Goal: Find specific page/section: Find specific page/section

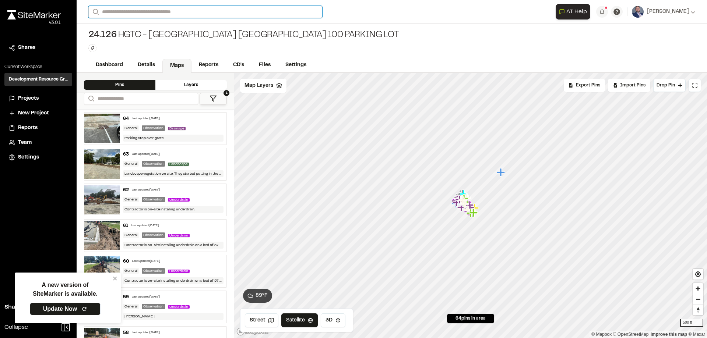
drag, startPoint x: 0, startPoint y: 0, endPoint x: 151, endPoint y: 15, distance: 151.7
click at [151, 15] on input "Search" at bounding box center [205, 12] width 234 height 12
type input "**********"
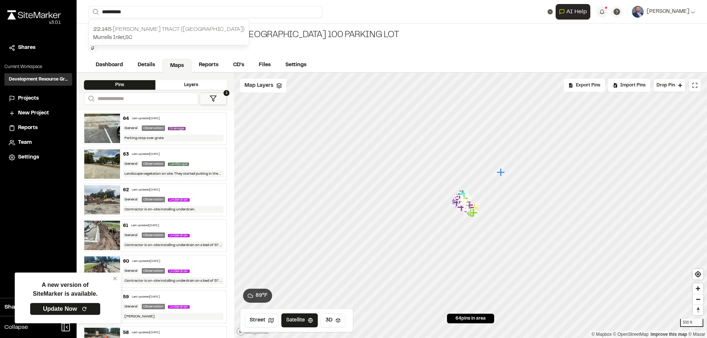
click at [164, 26] on p "22.145 [PERSON_NAME] Tract ([GEOGRAPHIC_DATA])" at bounding box center [168, 29] width 151 height 9
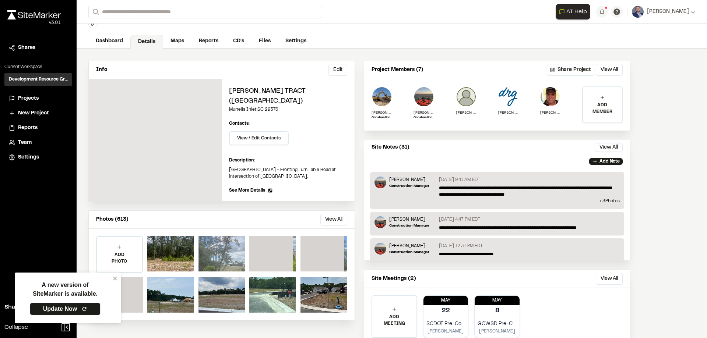
scroll to position [48, 0]
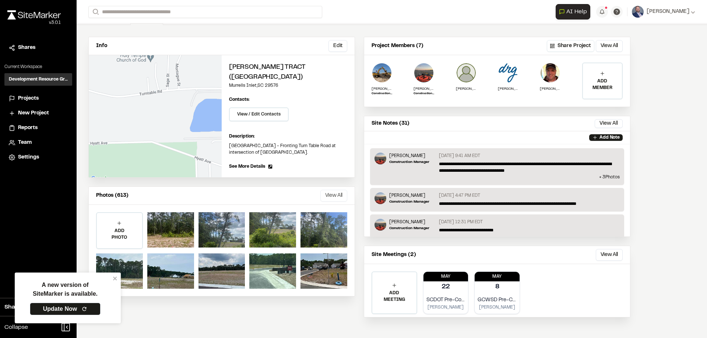
click at [328, 190] on button "View All" at bounding box center [333, 196] width 27 height 12
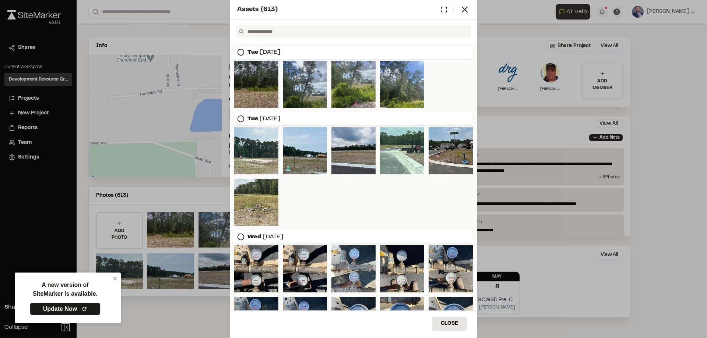
click at [243, 82] on div at bounding box center [256, 84] width 44 height 47
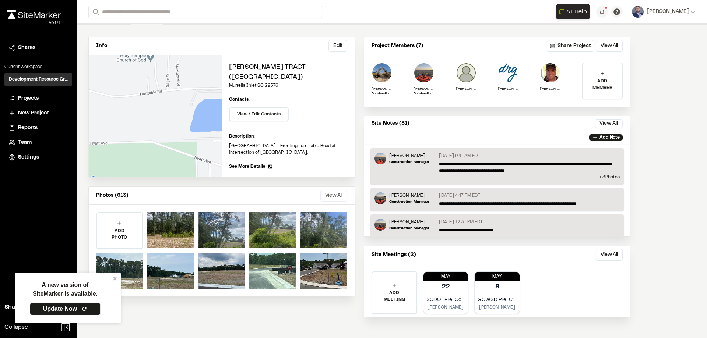
click at [328, 193] on button "View All" at bounding box center [333, 196] width 27 height 12
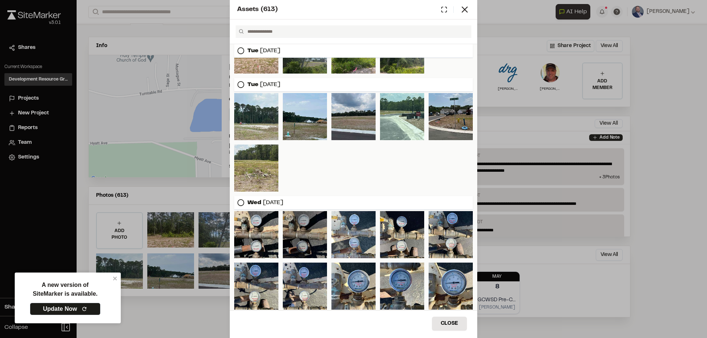
scroll to position [0, 0]
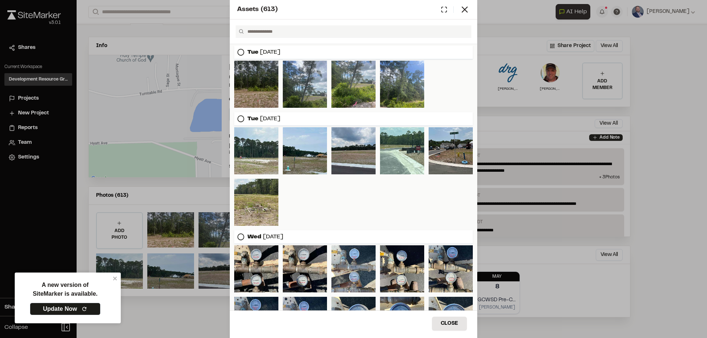
click at [249, 84] on div at bounding box center [256, 84] width 44 height 47
